Goal: Find contact information: Obtain details needed to contact an individual or organization

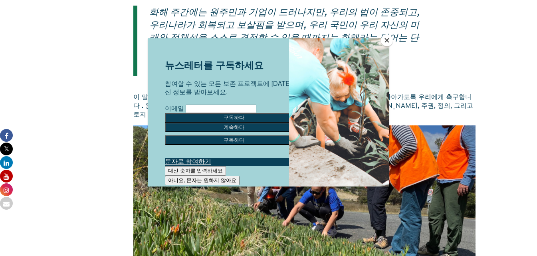
scroll to position [1203, 0]
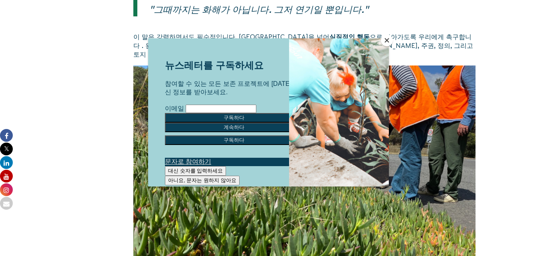
click at [387, 41] on button "닫다" at bounding box center [387, 40] width 12 height 12
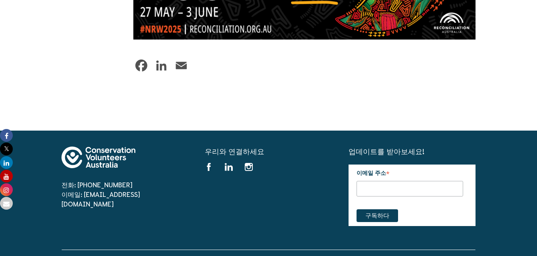
scroll to position [1682, 0]
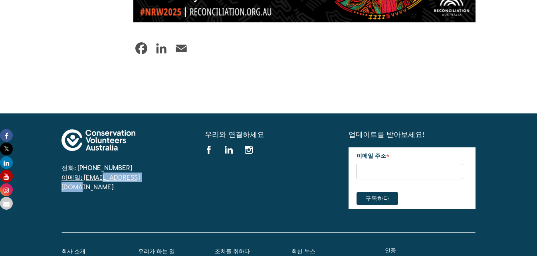
drag, startPoint x: 149, startPoint y: 169, endPoint x: 84, endPoint y: 171, distance: 64.7
click at [84, 172] on span "이메일: [EMAIL_ADDRESS][DOMAIN_NAME]" at bounding box center [124, 181] width 127 height 19
copy font "[EMAIL_ADDRESS][DOMAIN_NAME]"
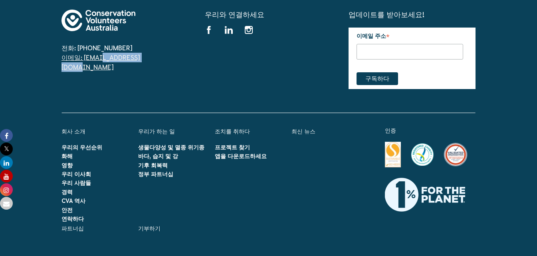
scroll to position [1602, 0]
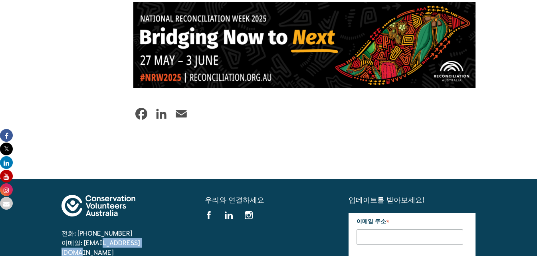
click at [154, 238] on span "이메일: [EMAIL_ADDRESS][DOMAIN_NAME]" at bounding box center [124, 247] width 127 height 19
drag, startPoint x: 142, startPoint y: 233, endPoint x: 83, endPoint y: 236, distance: 59.5
click at [83, 238] on span "이메일: [EMAIL_ADDRESS][DOMAIN_NAME]" at bounding box center [124, 247] width 127 height 19
copy font "[EMAIL_ADDRESS][DOMAIN_NAME]"
